Goal: Navigation & Orientation: Locate item on page

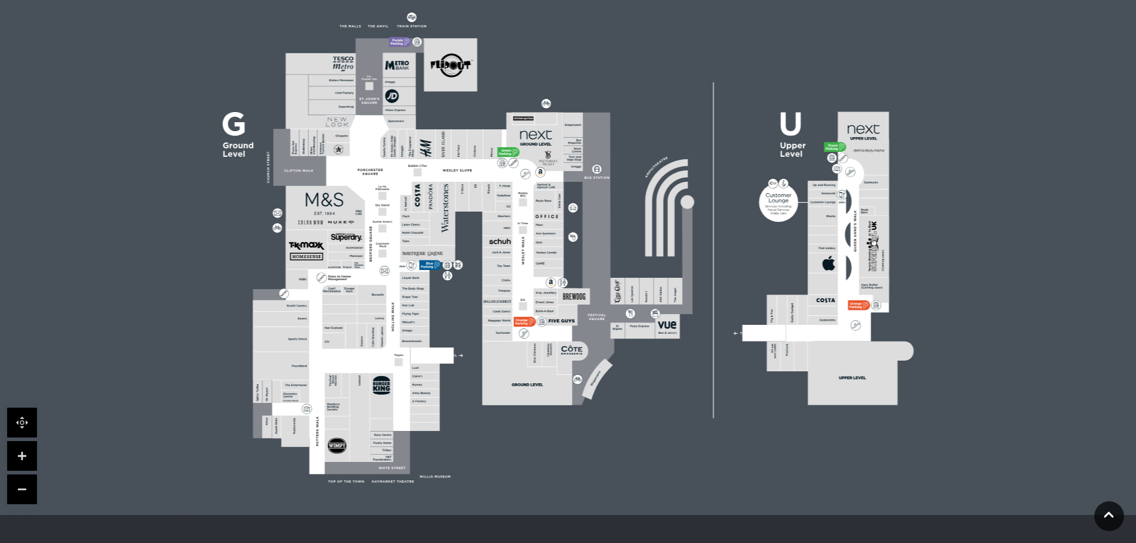
scroll to position [298, 0]
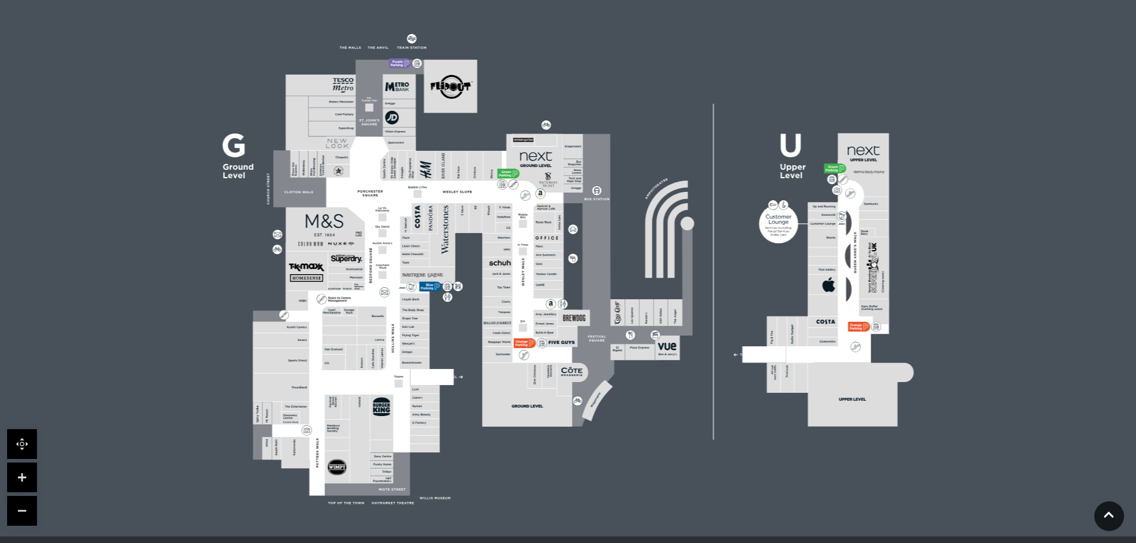
click at [20, 468] on link at bounding box center [22, 478] width 30 height 30
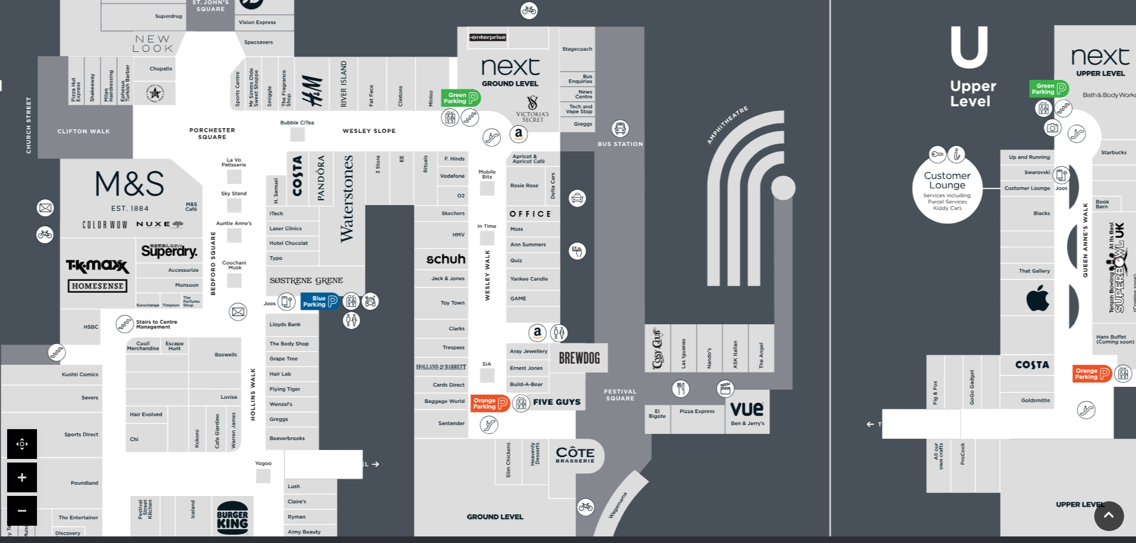
click at [20, 468] on link at bounding box center [22, 478] width 30 height 30
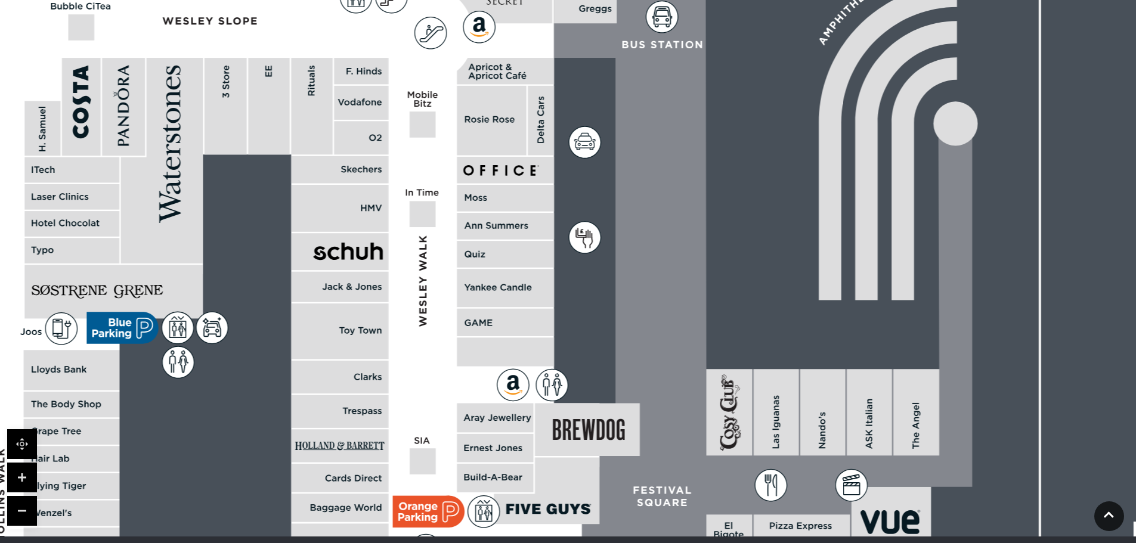
click at [20, 468] on link at bounding box center [22, 478] width 30 height 30
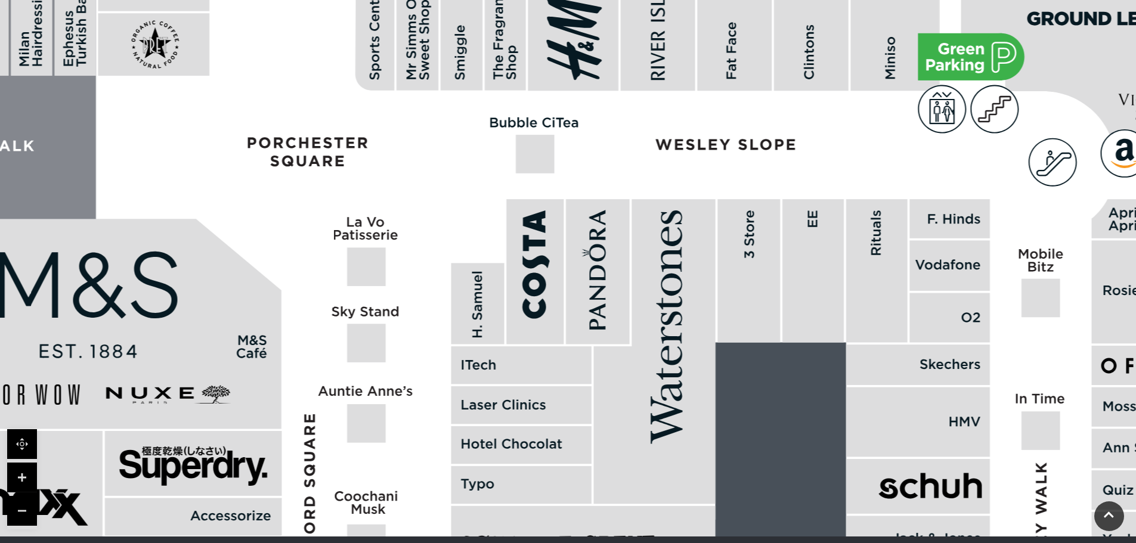
drag, startPoint x: 281, startPoint y: 196, endPoint x: 969, endPoint y: 438, distance: 729.7
click at [969, 438] on rect at bounding box center [918, 423] width 144 height 70
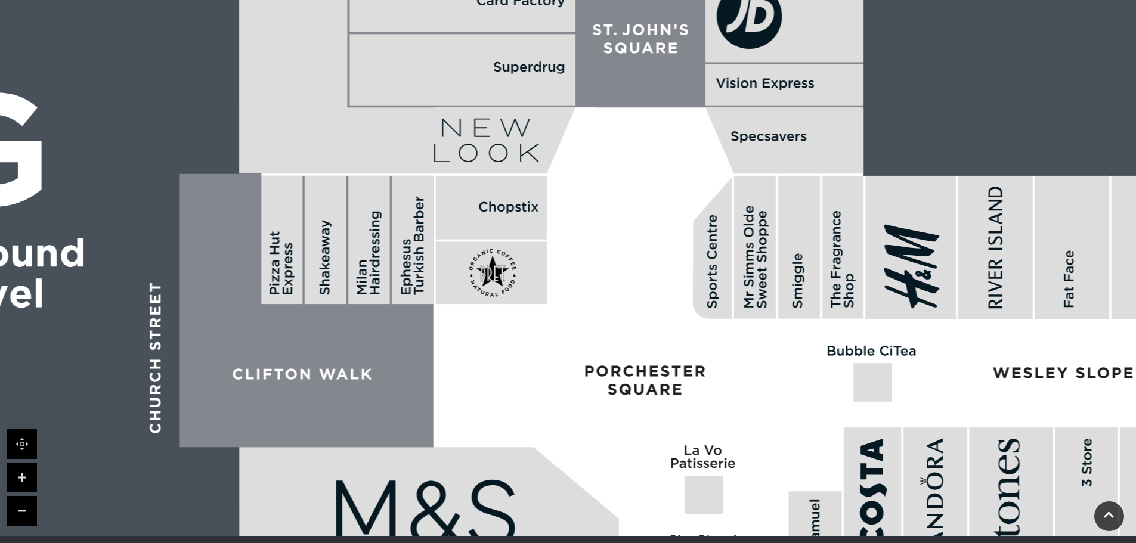
drag, startPoint x: 385, startPoint y: 308, endPoint x: 716, endPoint y: 528, distance: 397.2
click at [712, 543] on html "Skip to Navigation Skip to Content Toggle navigation .st5{fill:none;stroke:#FFF…" at bounding box center [568, 249] width 1136 height 1095
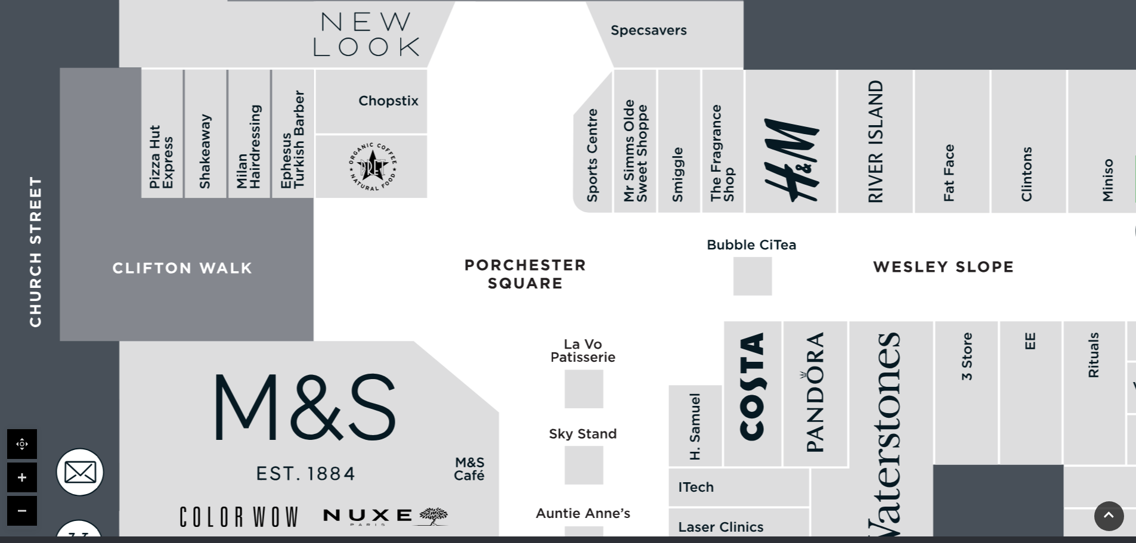
drag, startPoint x: 552, startPoint y: 143, endPoint x: 432, endPoint y: 37, distance: 160.1
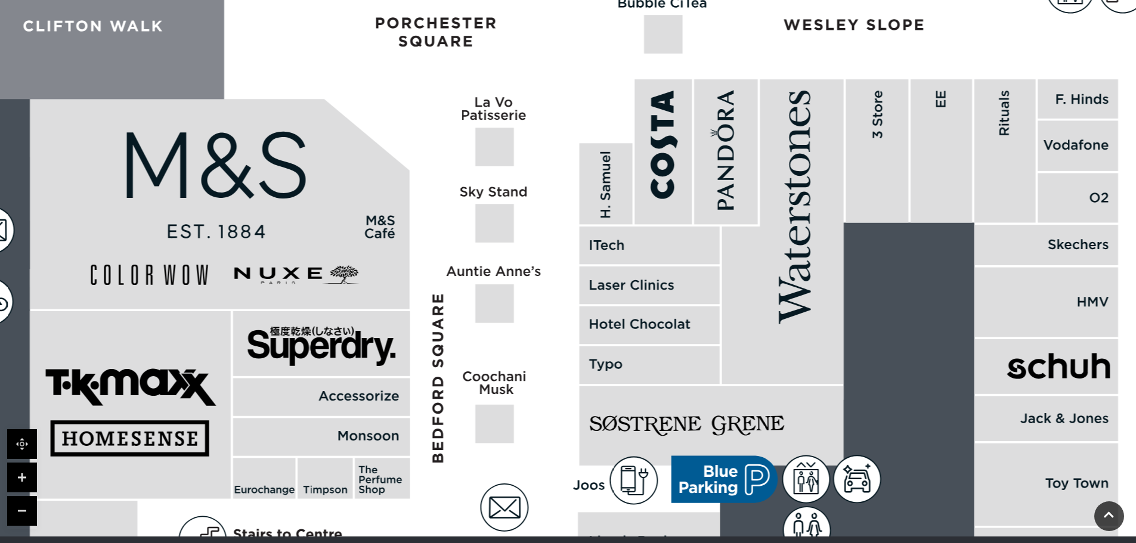
drag, startPoint x: 572, startPoint y: 246, endPoint x: 452, endPoint y: -60, distance: 329.1
click at [452, 0] on html "Skip to Navigation Skip to Content Toggle navigation .st5{fill:none;stroke:#FFF…" at bounding box center [568, 249] width 1136 height 1095
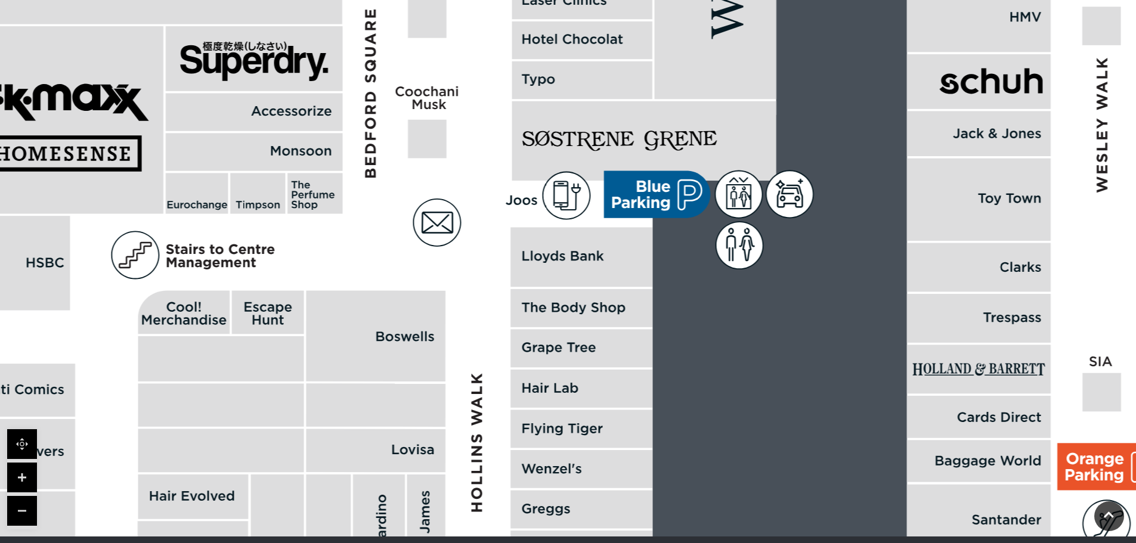
drag, startPoint x: 484, startPoint y: 286, endPoint x: 405, endPoint y: -30, distance: 325.1
click at [405, 0] on html "Skip to Navigation Skip to Content Toggle navigation .st5{fill:none;stroke:#FFF…" at bounding box center [568, 249] width 1136 height 1095
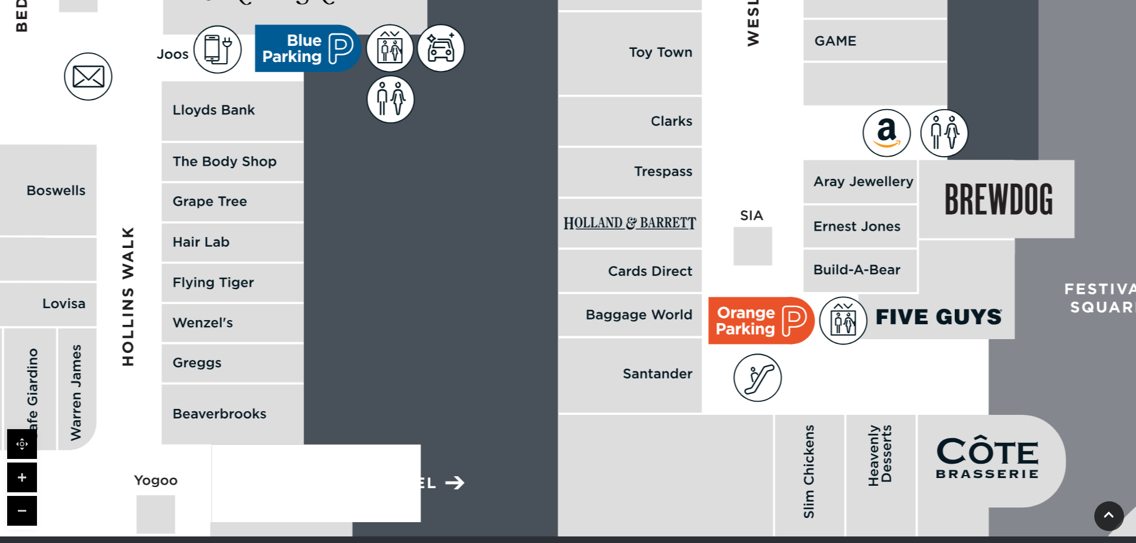
drag, startPoint x: 482, startPoint y: 312, endPoint x: 156, endPoint y: 108, distance: 385.0
click at [156, 108] on polygon at bounding box center [235, 150] width 1558 height 1806
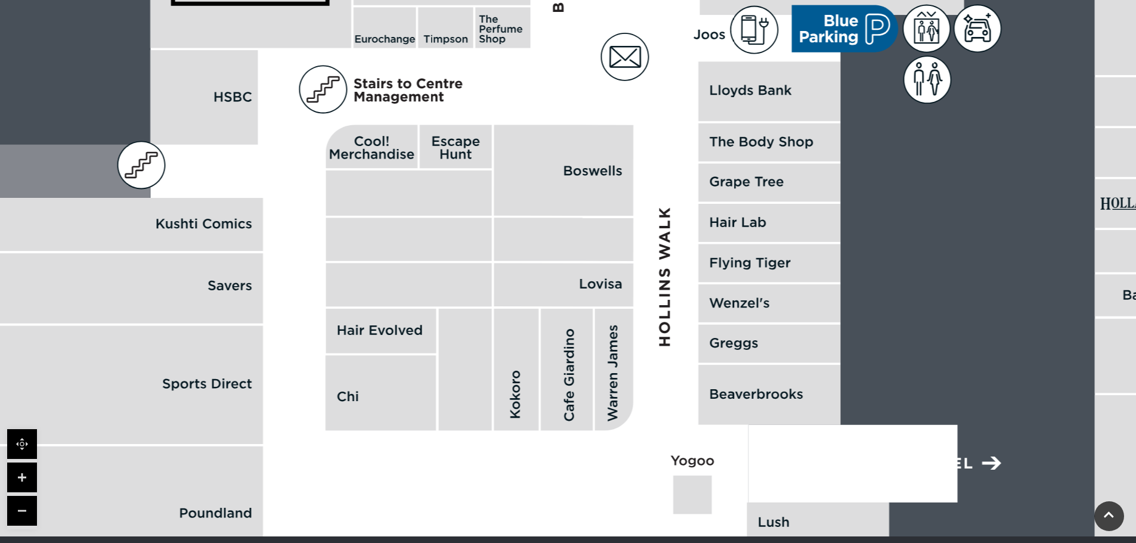
drag, startPoint x: 539, startPoint y: 370, endPoint x: 1053, endPoint y: 408, distance: 515.5
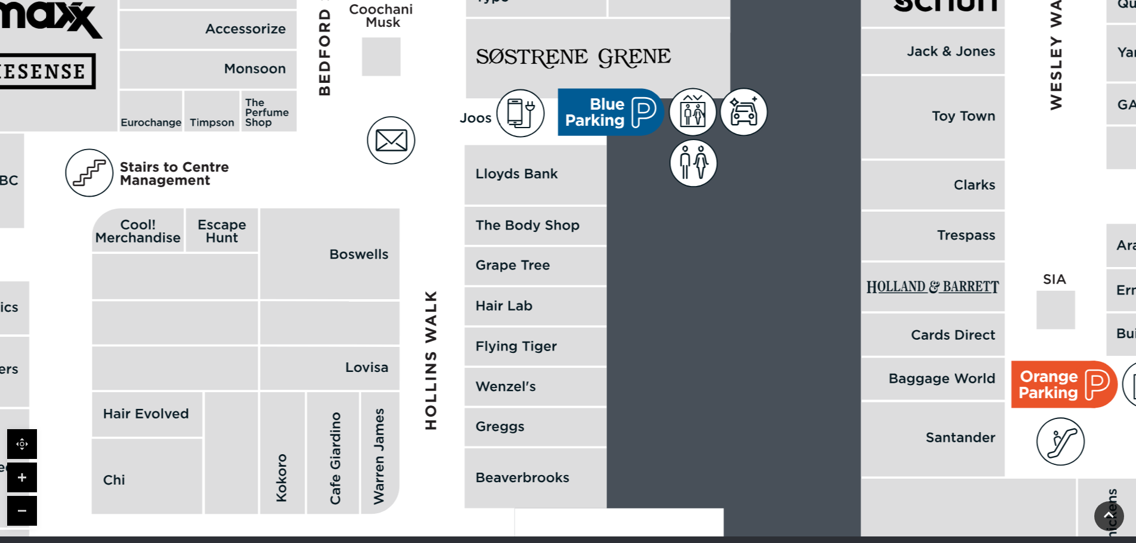
drag, startPoint x: 469, startPoint y: 142, endPoint x: 298, endPoint y: 227, distance: 190.7
click at [225, 234] on rect at bounding box center [222, 231] width 72 height 44
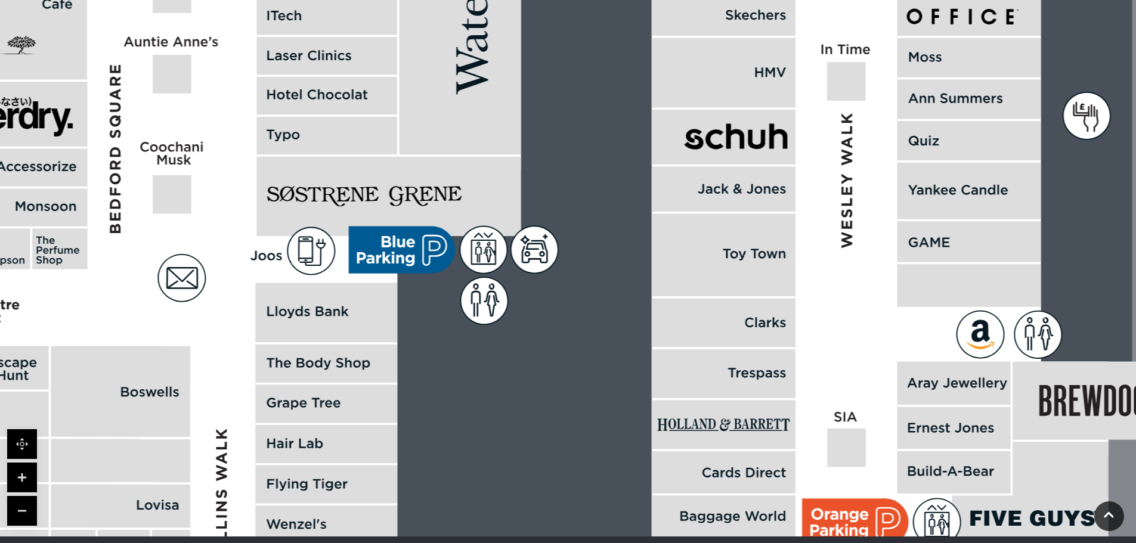
drag, startPoint x: 608, startPoint y: 185, endPoint x: 407, endPoint y: 322, distance: 243.8
click at [407, 322] on rect at bounding box center [1062, 162] width 3652 height 2576
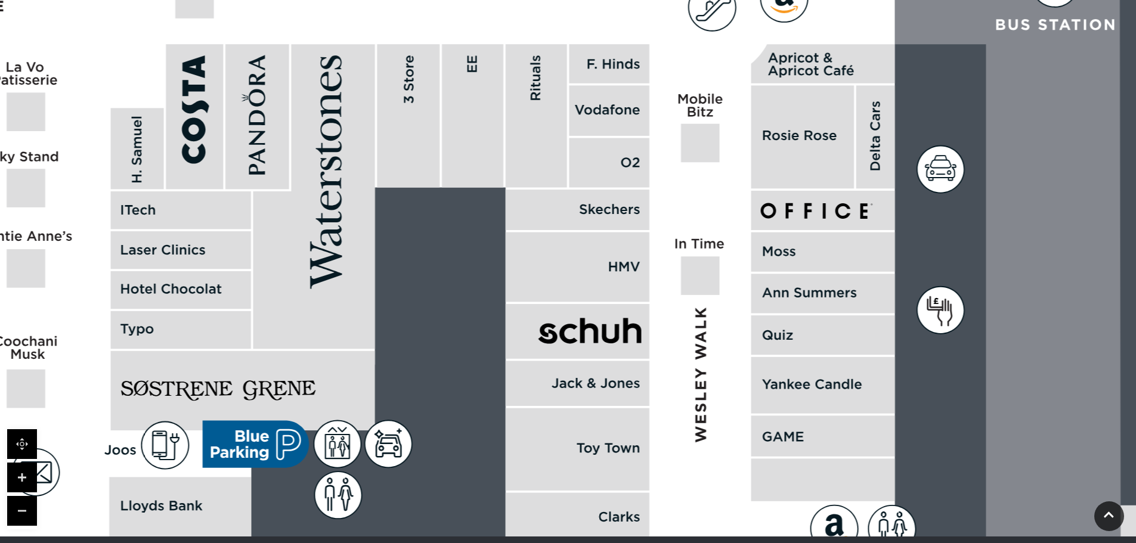
drag, startPoint x: 547, startPoint y: 83, endPoint x: 401, endPoint y: 270, distance: 236.2
click at [401, 270] on rect at bounding box center [916, 356] width 3652 height 2576
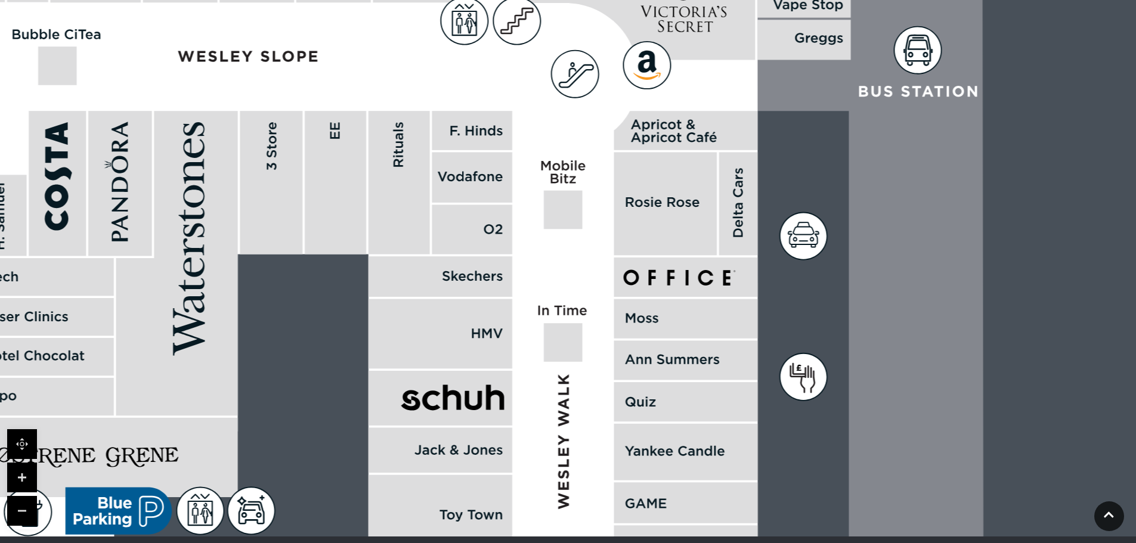
drag, startPoint x: 558, startPoint y: 113, endPoint x: 421, endPoint y: 181, distance: 152.3
click at [421, 181] on rect at bounding box center [399, 182] width 61 height 143
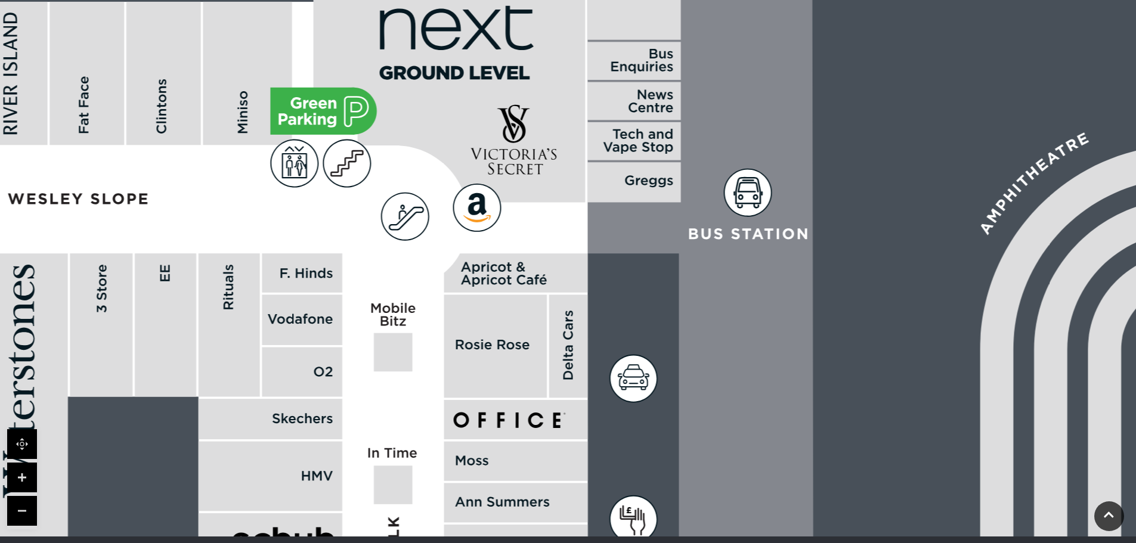
drag, startPoint x: 454, startPoint y: 135, endPoint x: 352, endPoint y: 250, distance: 153.8
